Goal: Find specific page/section: Find specific page/section

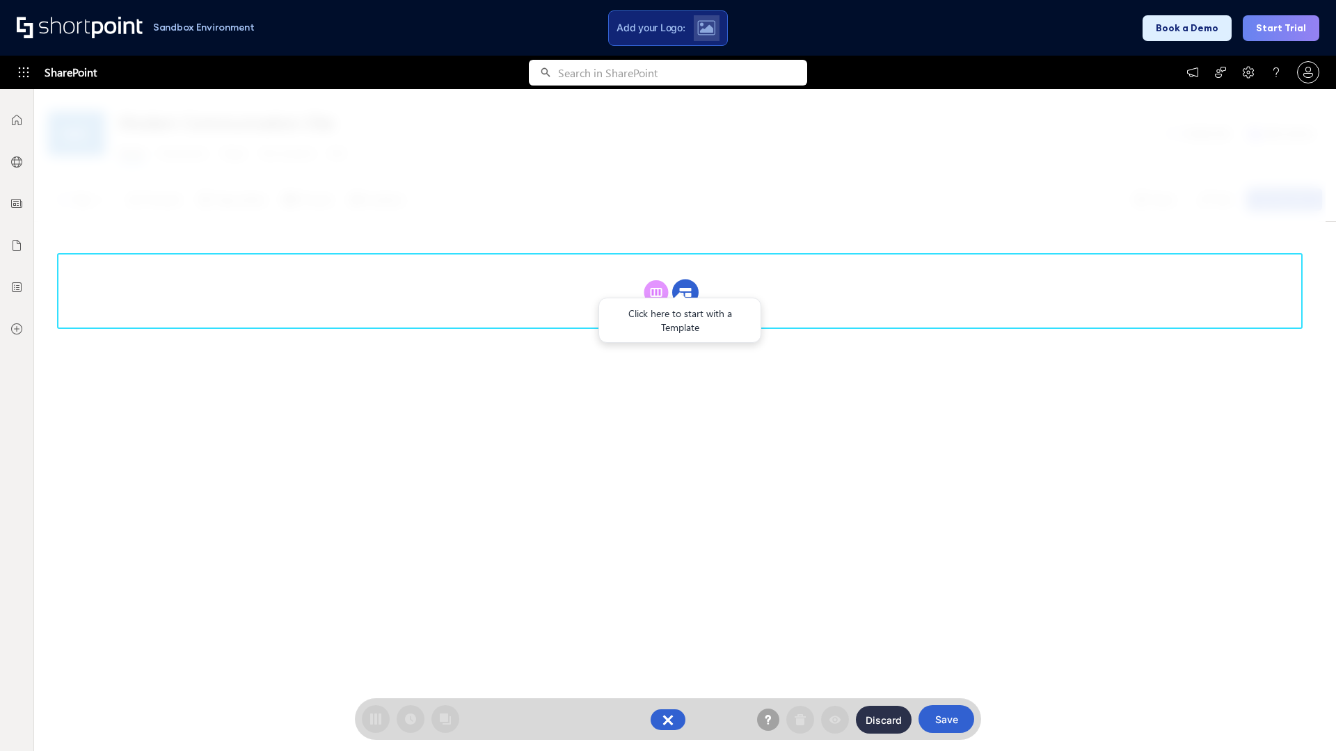
click at [685, 292] on circle at bounding box center [685, 293] width 26 height 26
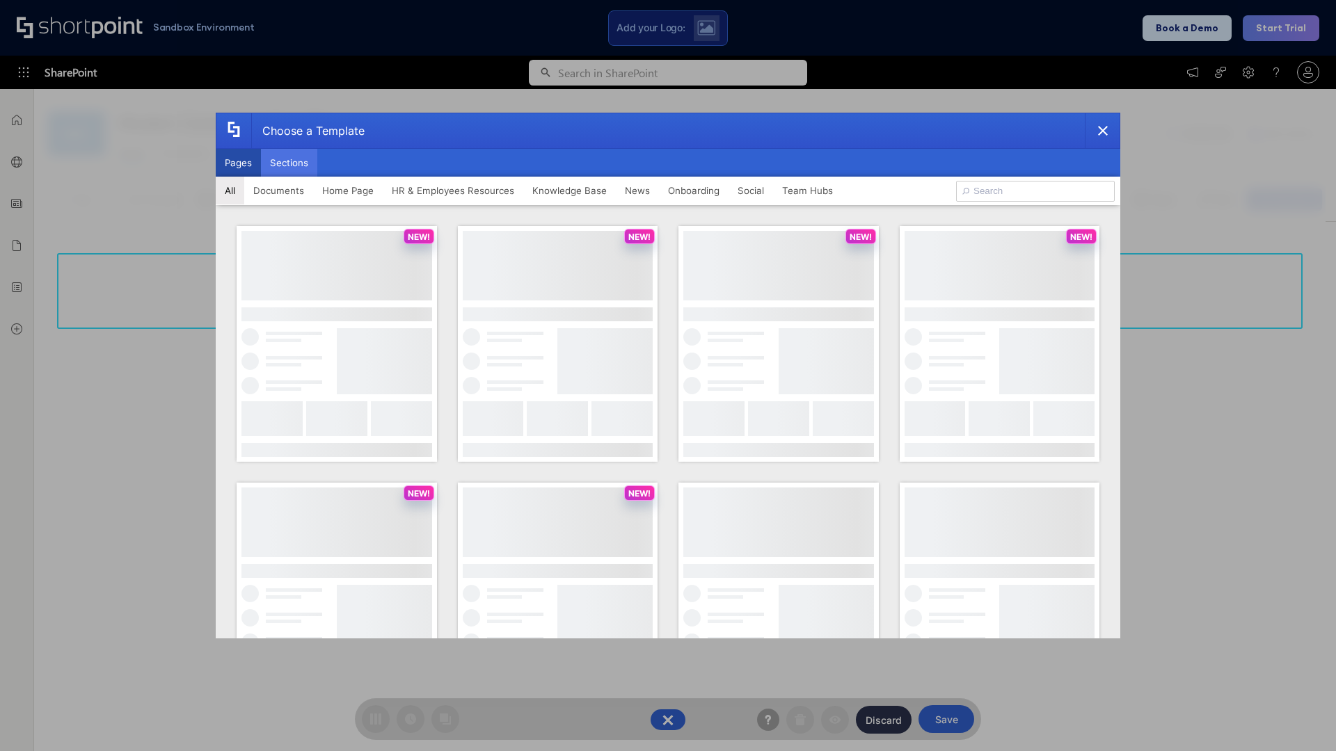
click at [289, 163] on button "Sections" at bounding box center [289, 163] width 56 height 28
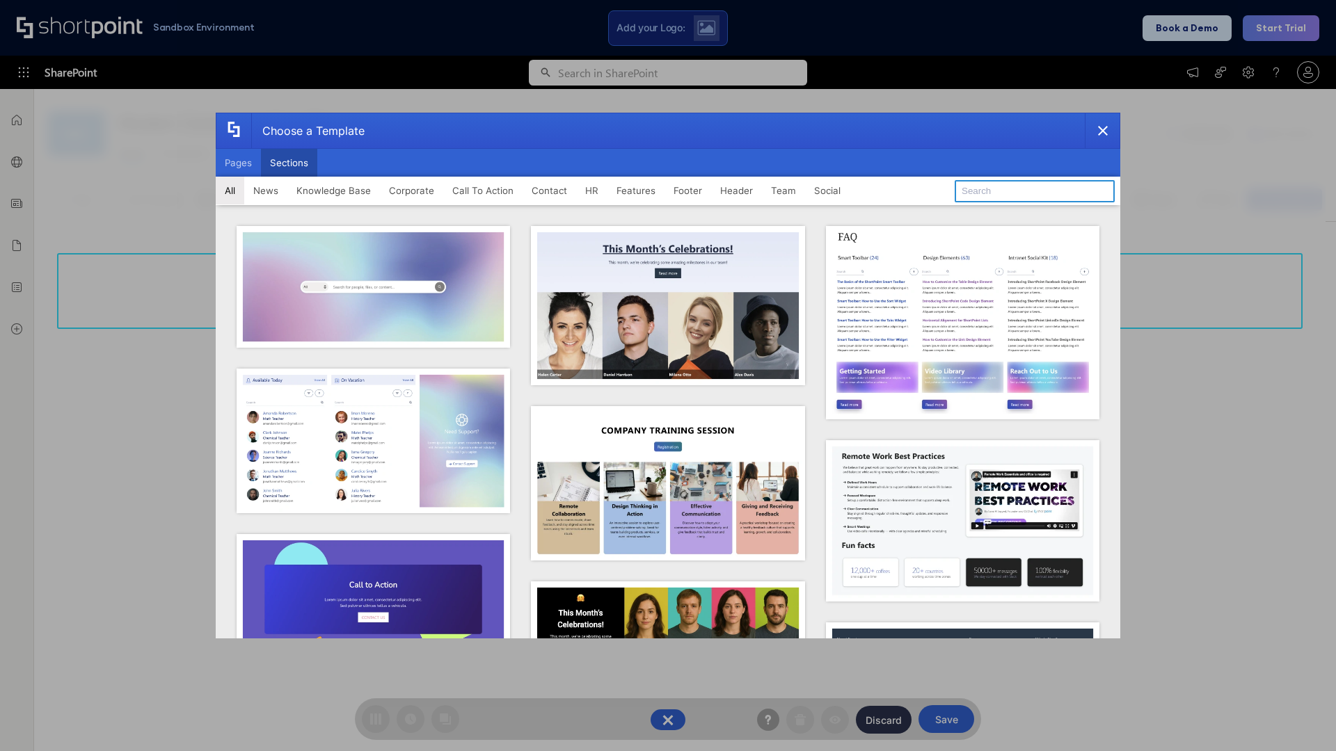
type input "CTA 2"
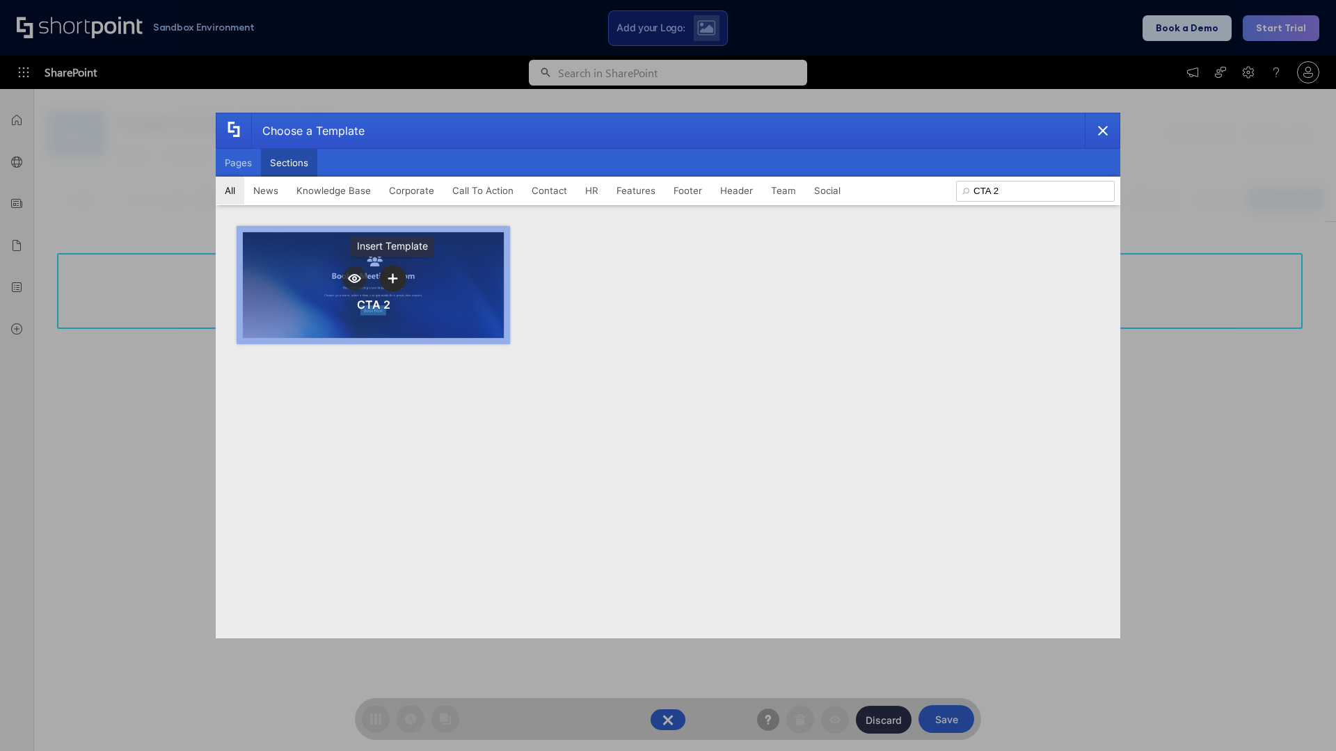
click at [392, 278] on icon "template selector" at bounding box center [393, 278] width 10 height 10
